Goal: Information Seeking & Learning: Learn about a topic

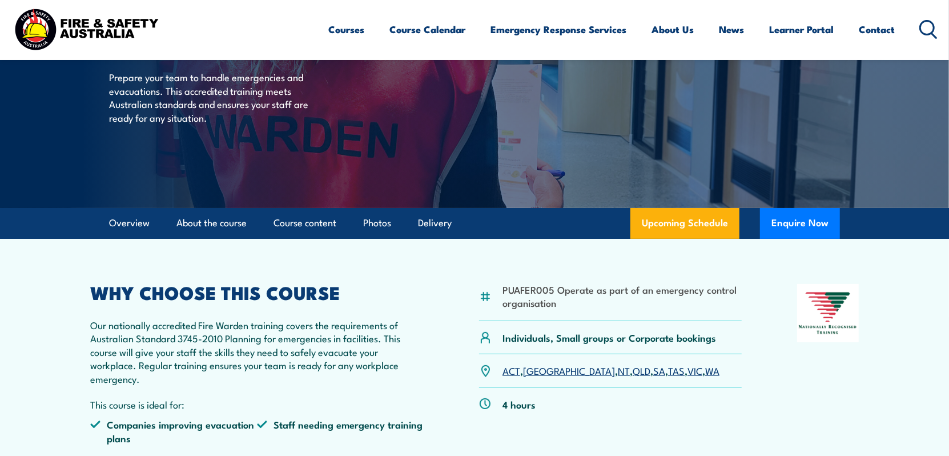
scroll to position [104, 0]
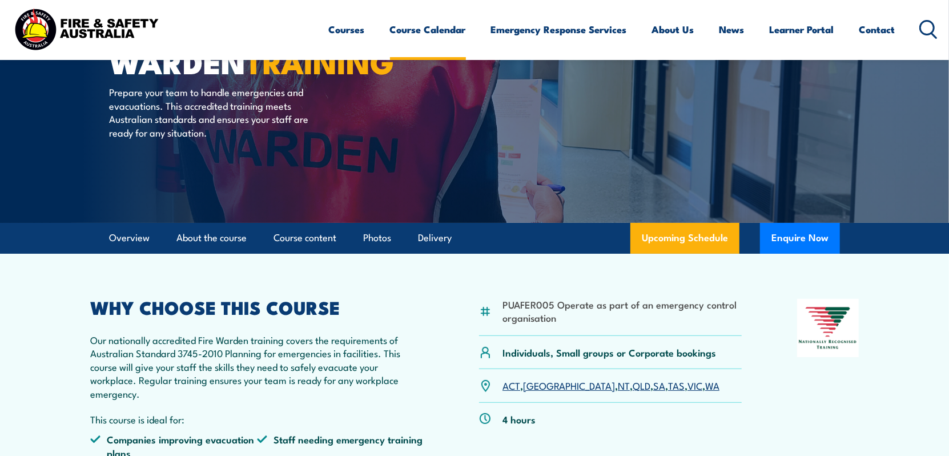
click at [440, 28] on link "Course Calendar" at bounding box center [428, 29] width 76 height 30
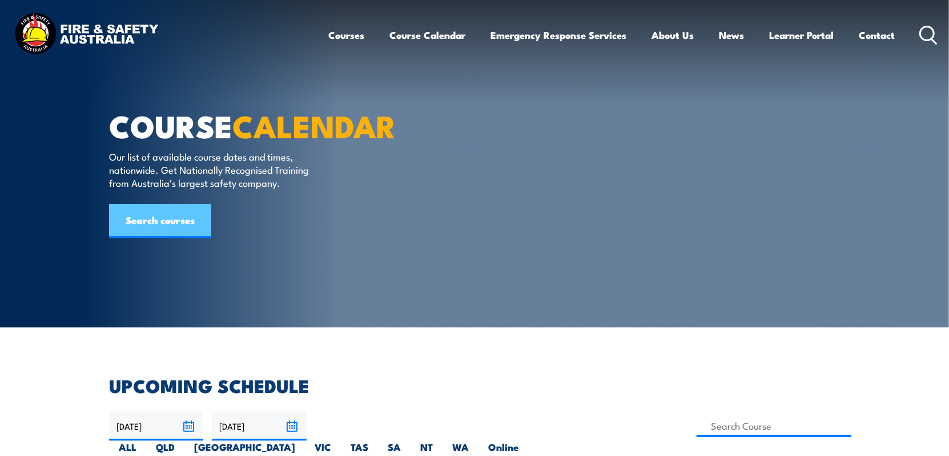
click at [181, 238] on link "Search courses" at bounding box center [160, 221] width 102 height 34
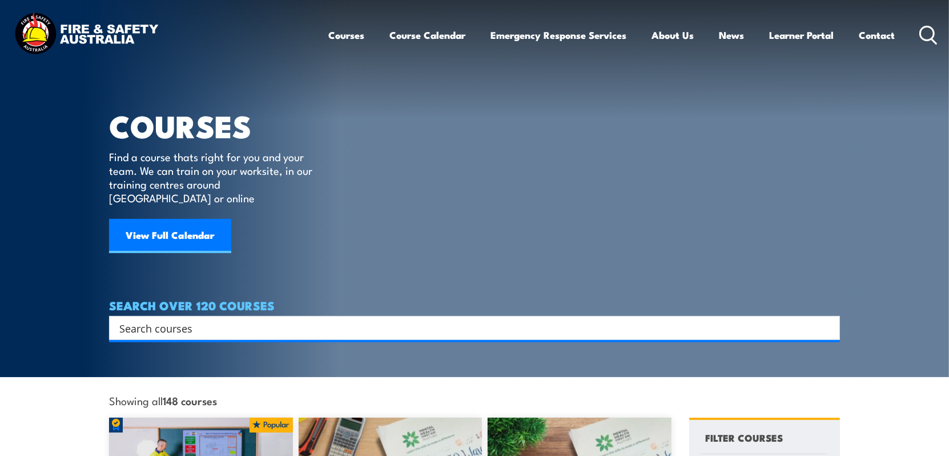
click at [164, 319] on input "Search input" at bounding box center [466, 327] width 695 height 17
type input "Spotter"
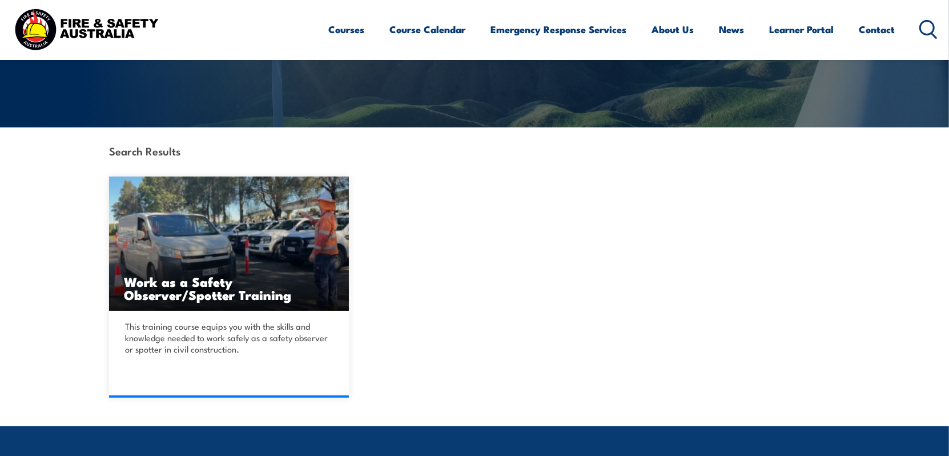
scroll to position [228, 0]
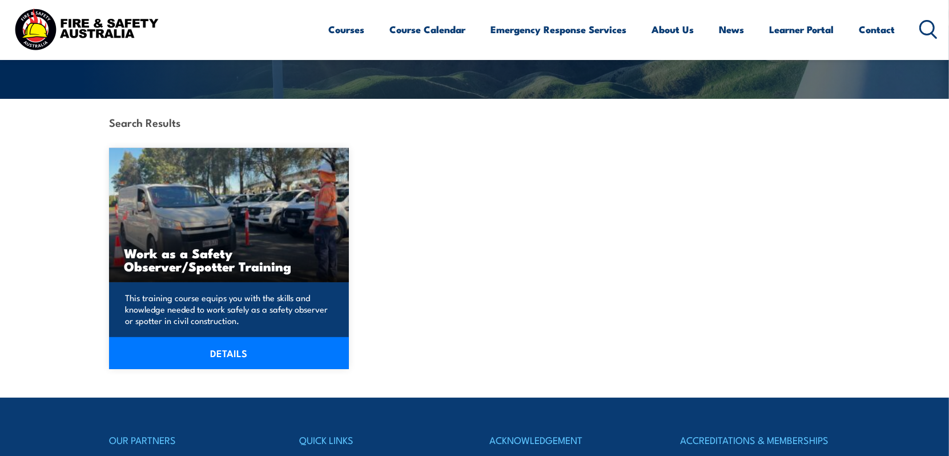
click at [226, 350] on link "DETAILS" at bounding box center [229, 353] width 240 height 32
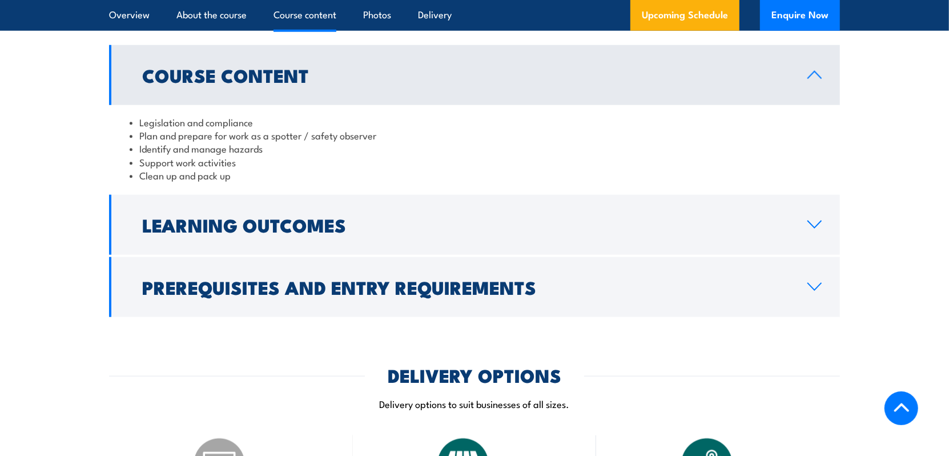
scroll to position [971, 0]
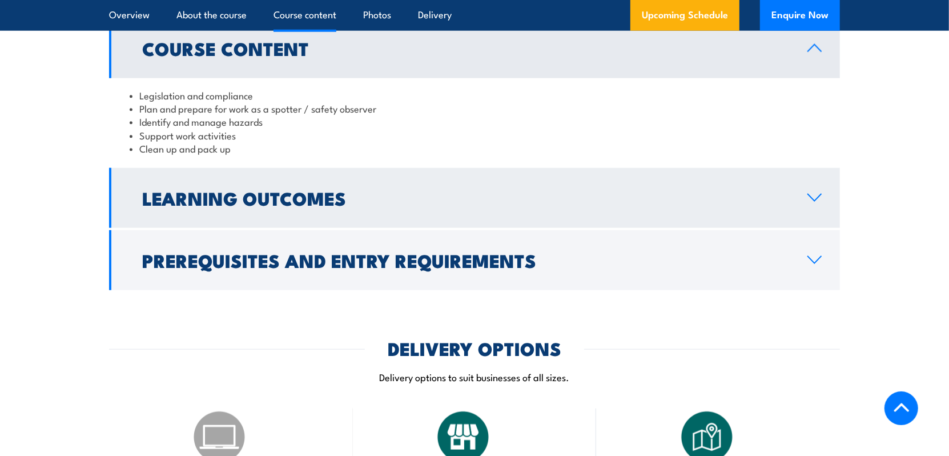
click at [813, 198] on icon at bounding box center [814, 197] width 15 height 9
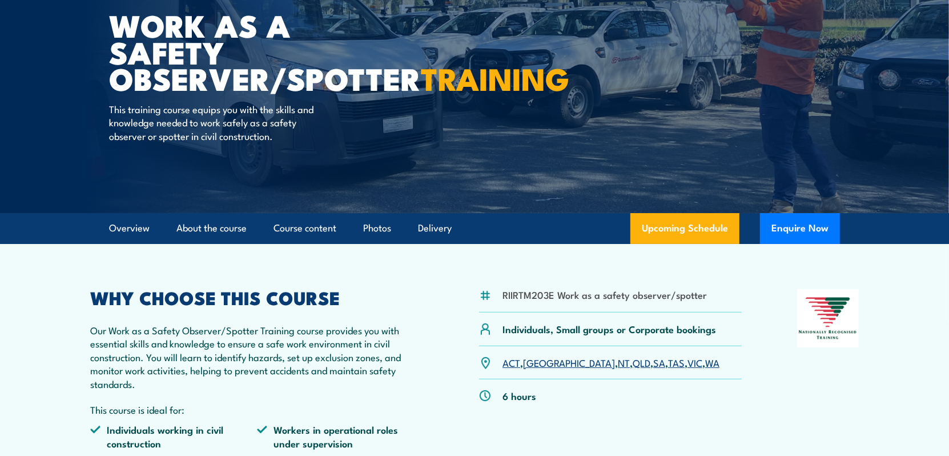
scroll to position [0, 0]
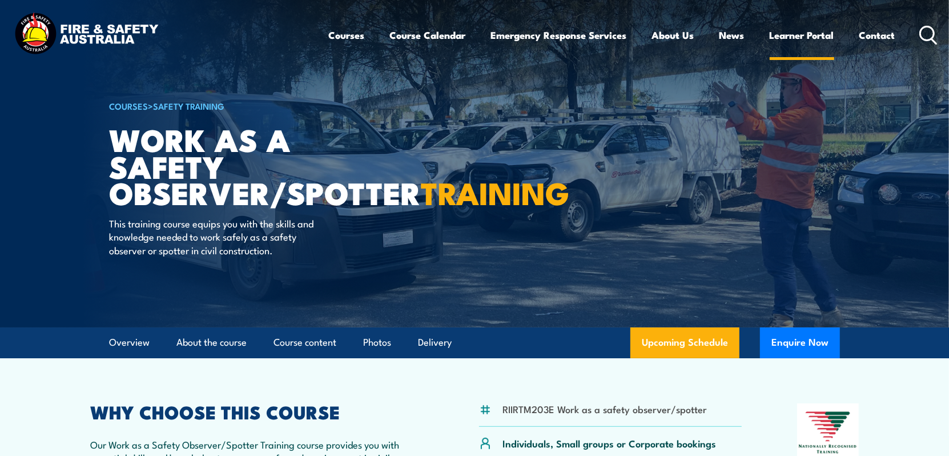
click at [782, 35] on link "Learner Portal" at bounding box center [802, 35] width 65 height 30
